Goal: Task Accomplishment & Management: Manage account settings

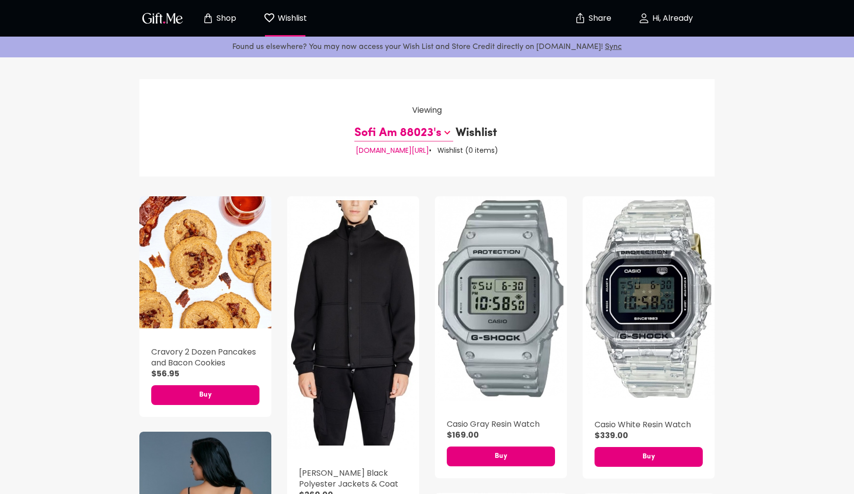
click at [448, 134] on icon at bounding box center [448, 132] width 6 height 3
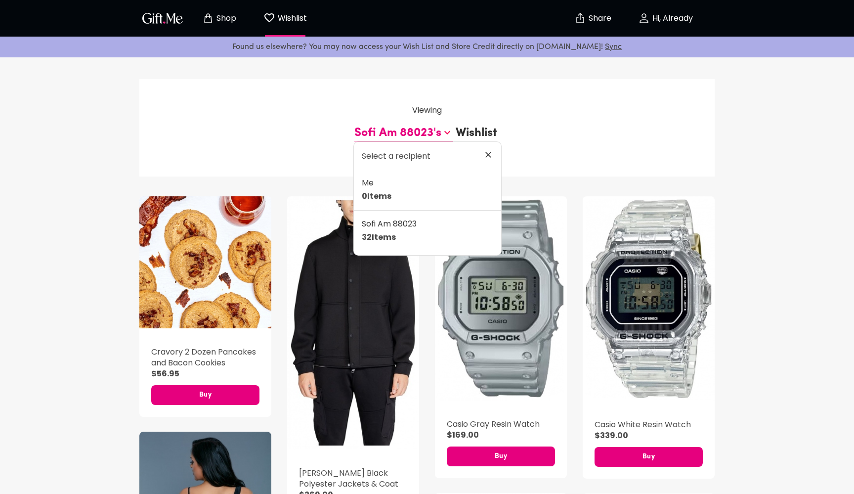
click at [262, 123] on div "Viewing Sofi Am 88023's Wishlist [DOMAIN_NAME][URL] • Wishlist ( 0 items )" at bounding box center [427, 127] width 576 height 97
click at [116, 151] on div "Viewing Sofi Am 88023's Wishlist [DOMAIN_NAME][URL] • Wishlist ( 0 items )" at bounding box center [427, 127] width 645 height 97
click at [486, 153] on icon at bounding box center [489, 155] width 10 height 10
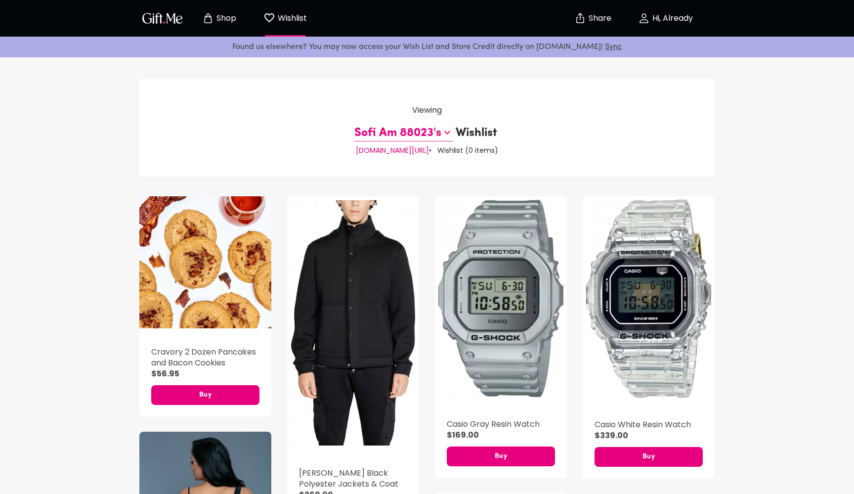
click at [223, 25] on button "Shop" at bounding box center [219, 18] width 54 height 32
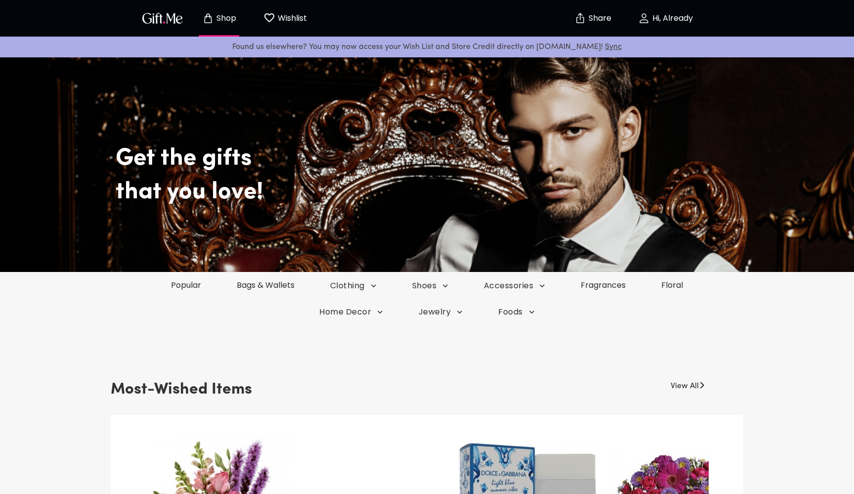
click at [677, 23] on p "Hi, Already" at bounding box center [671, 18] width 43 height 8
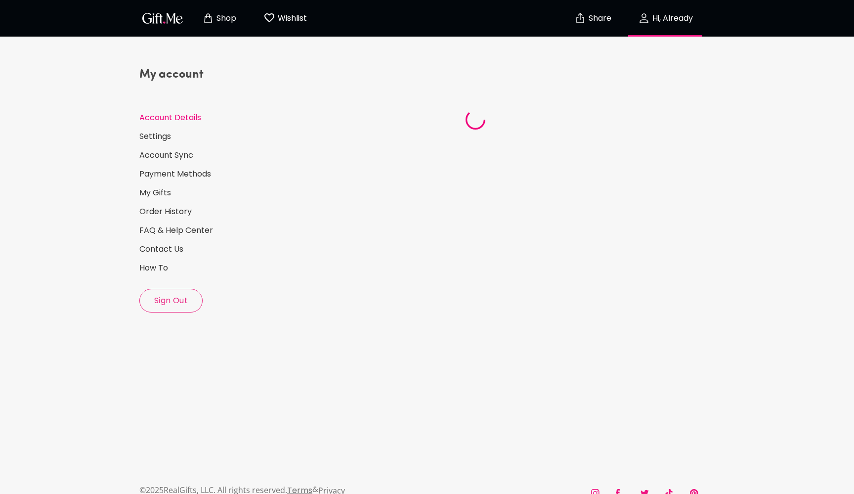
select select "US"
select select "NV"
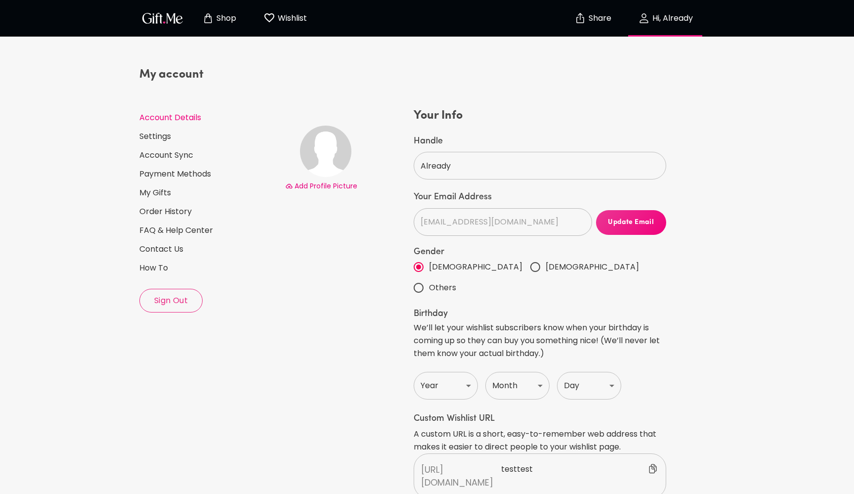
click at [604, 18] on p "Share" at bounding box center [598, 18] width 25 height 8
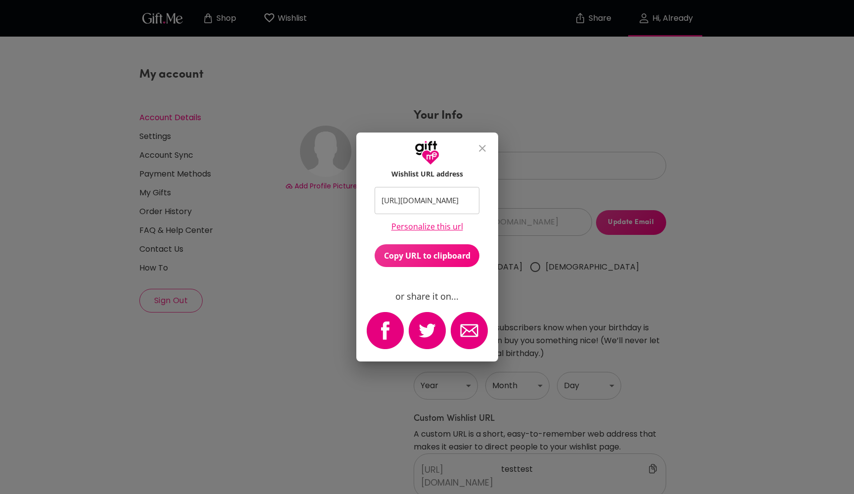
click at [483, 150] on icon "close" at bounding box center [483, 148] width 12 height 12
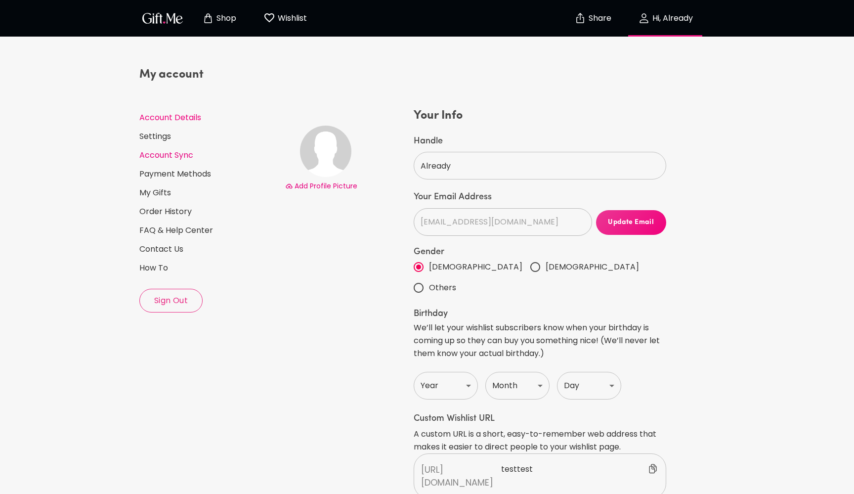
click at [182, 154] on link "Account Sync" at bounding box center [208, 155] width 138 height 11
